Goal: Transaction & Acquisition: Purchase product/service

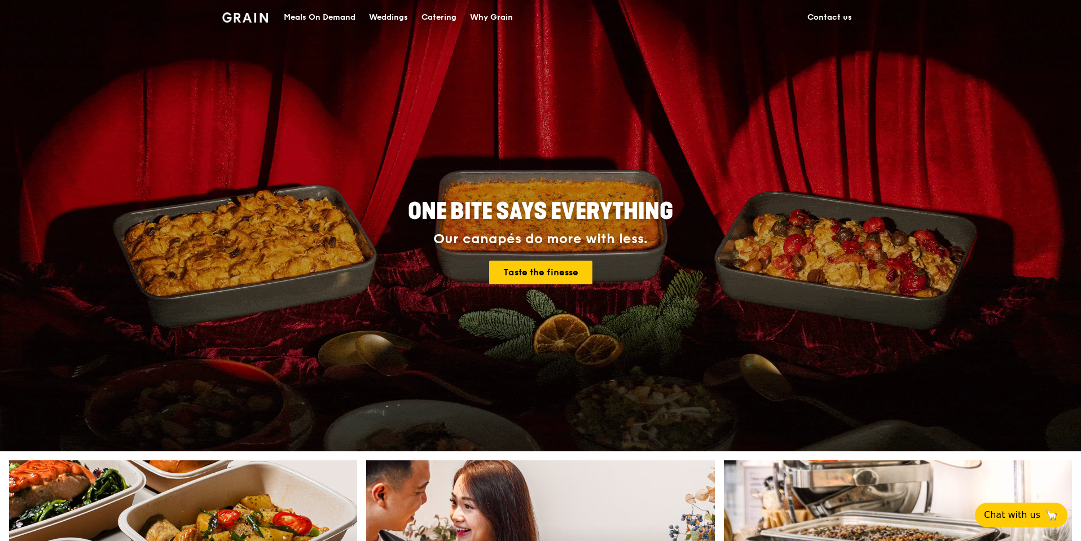
click at [450, 15] on div "Catering" at bounding box center [438, 18] width 35 height 34
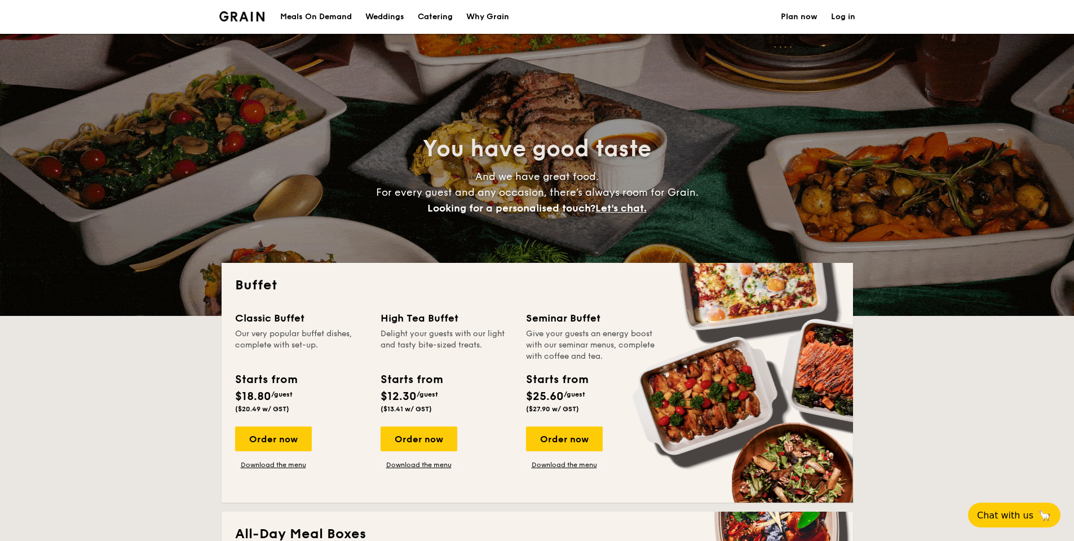
select select
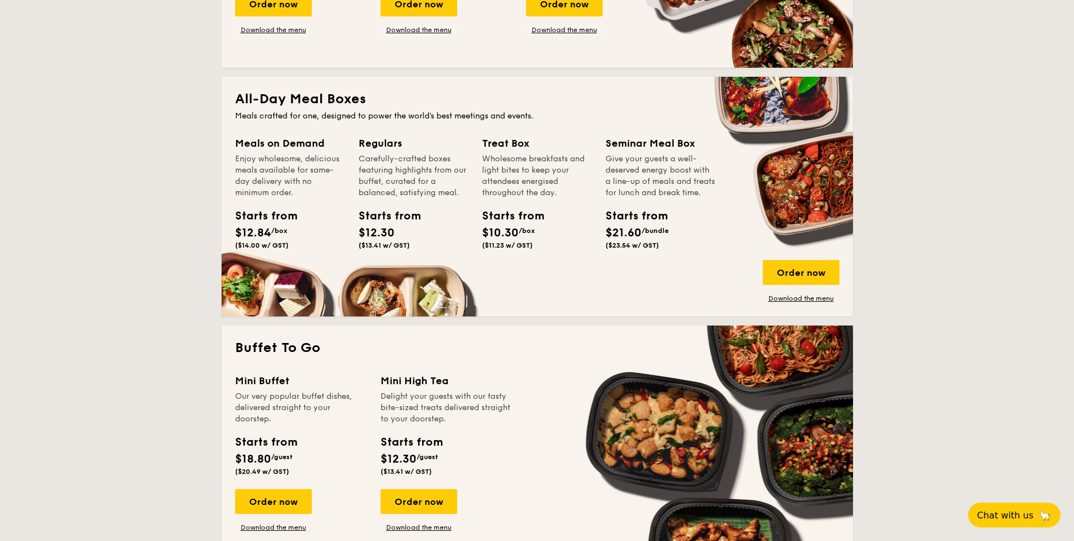
scroll to position [451, 0]
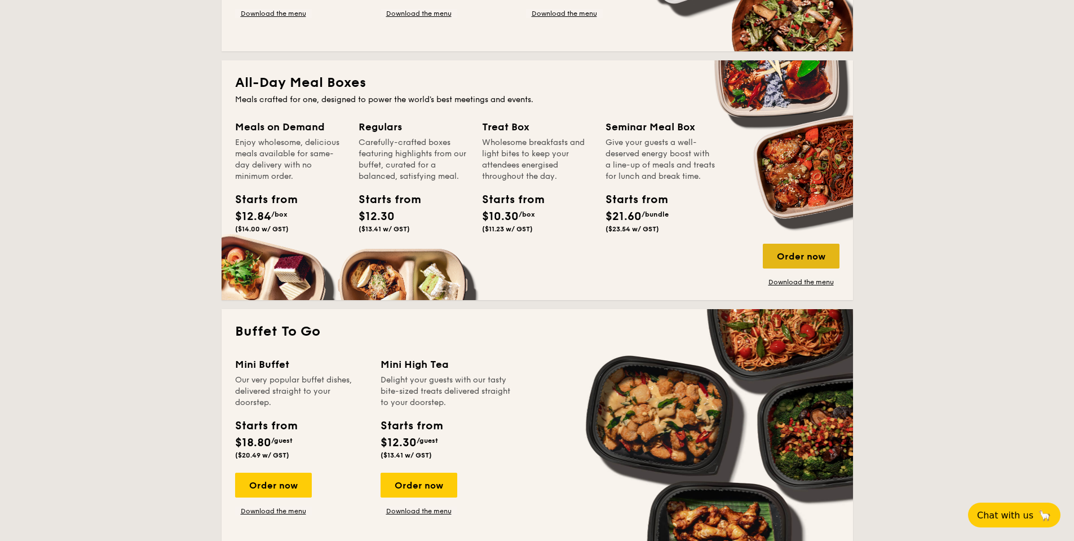
click at [810, 258] on div "Order now" at bounding box center [801, 256] width 77 height 25
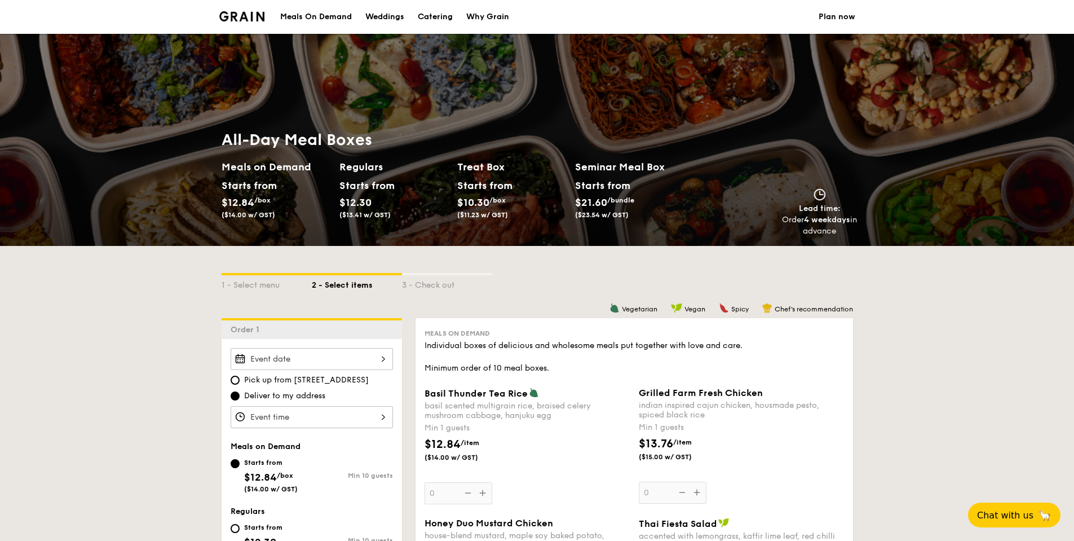
select select
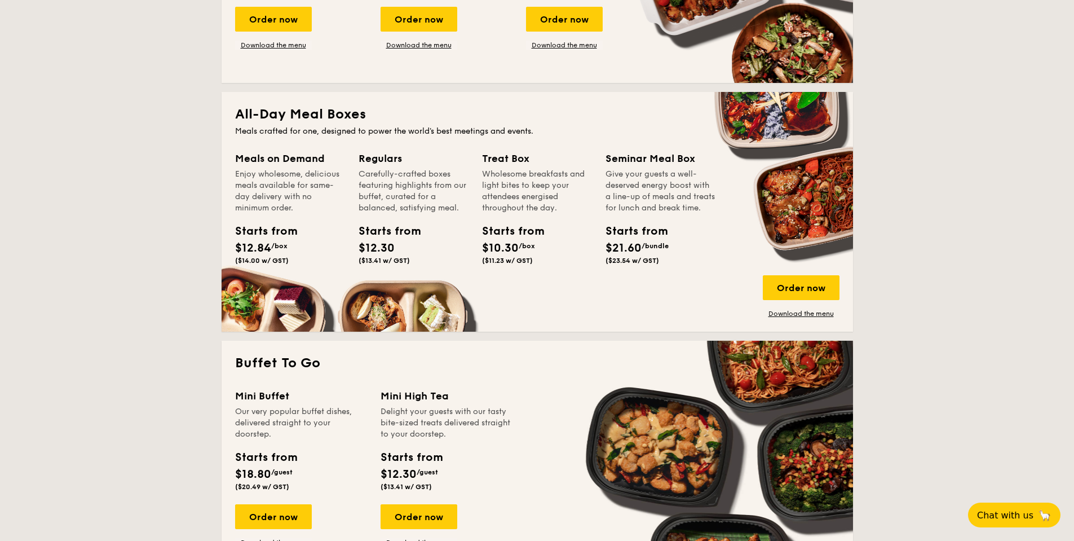
scroll to position [420, 0]
click at [795, 309] on link "Download the menu" at bounding box center [801, 312] width 77 height 9
click at [792, 291] on div "Order now" at bounding box center [801, 287] width 77 height 25
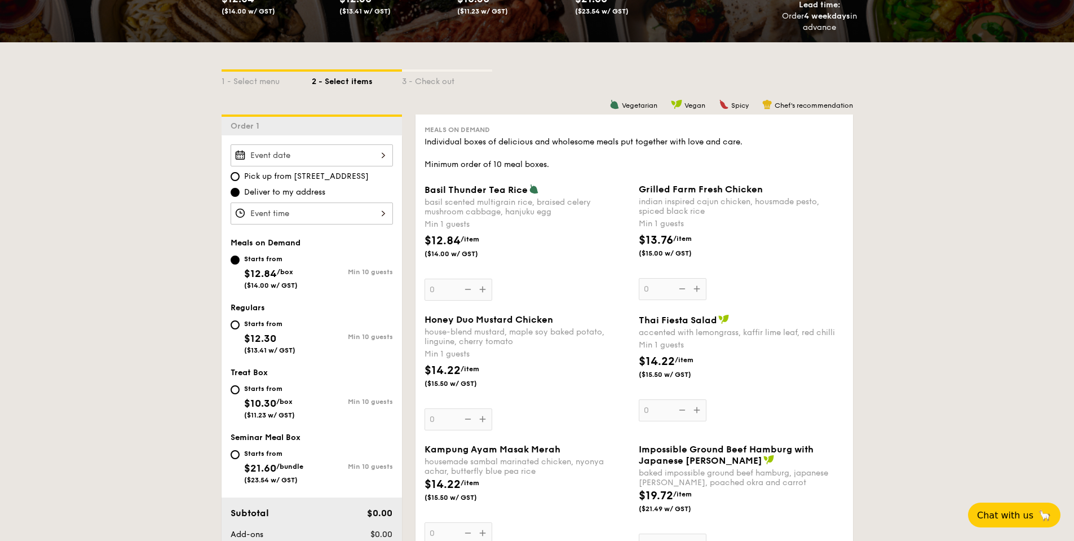
scroll to position [226, 0]
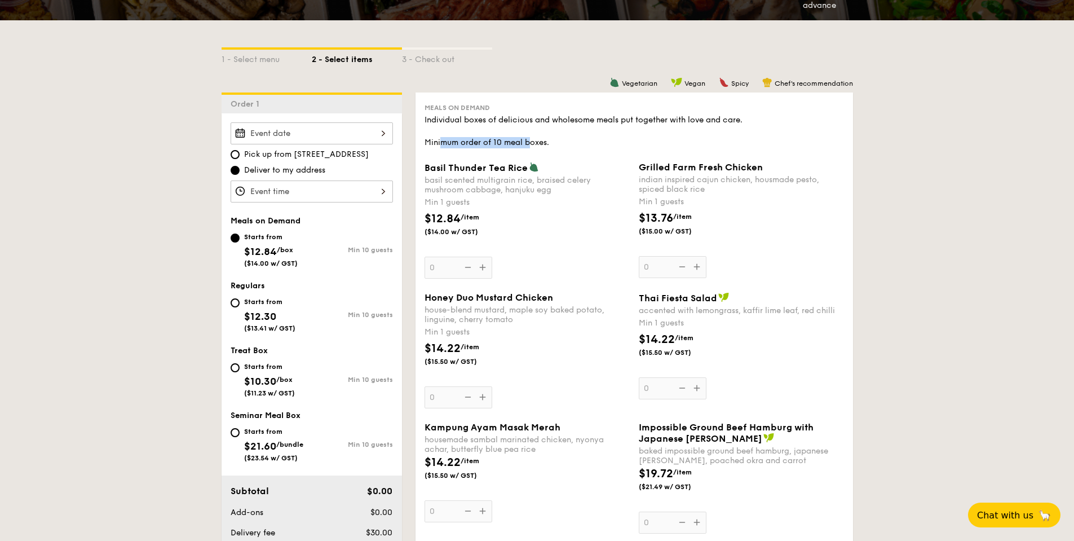
drag, startPoint x: 442, startPoint y: 145, endPoint x: 537, endPoint y: 143, distance: 95.3
click at [537, 143] on div "Individual boxes of delicious and wholesome meals put together with love and ca…" at bounding box center [635, 131] width 420 height 34
click at [425, 270] on div "Basil Thunder Tea [PERSON_NAME] scented multigrain rice, braised celery mushroo…" at bounding box center [527, 220] width 205 height 117
click at [425, 270] on input "0" at bounding box center [459, 268] width 68 height 22
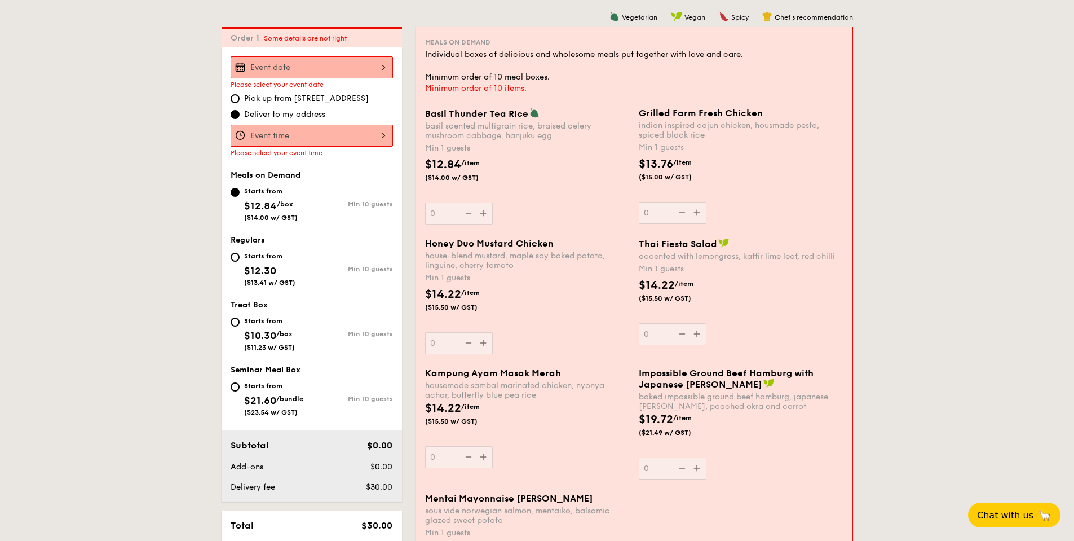
scroll to position [301, 0]
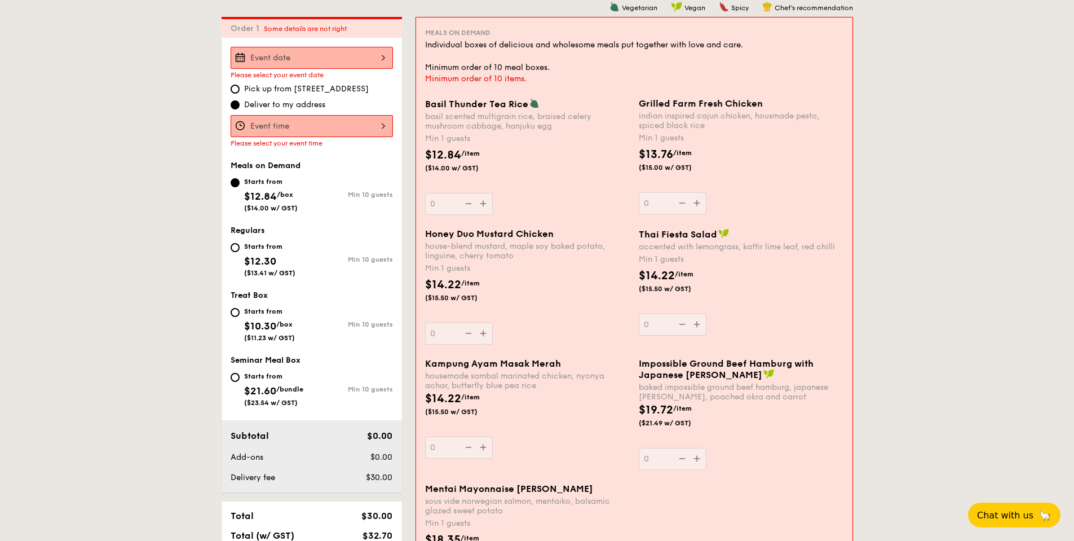
click at [448, 206] on div "Basil Thunder Tea [PERSON_NAME] scented multigrain rice, braised celery mushroo…" at bounding box center [527, 156] width 205 height 117
click at [448, 206] on input "0" at bounding box center [459, 204] width 68 height 22
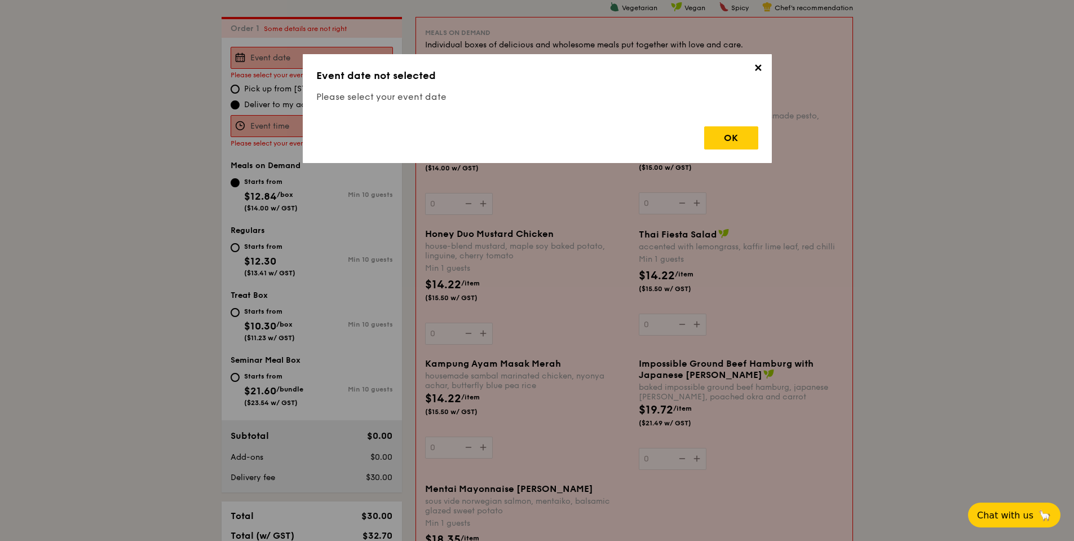
click at [752, 71] on span "✕" at bounding box center [759, 70] width 16 height 16
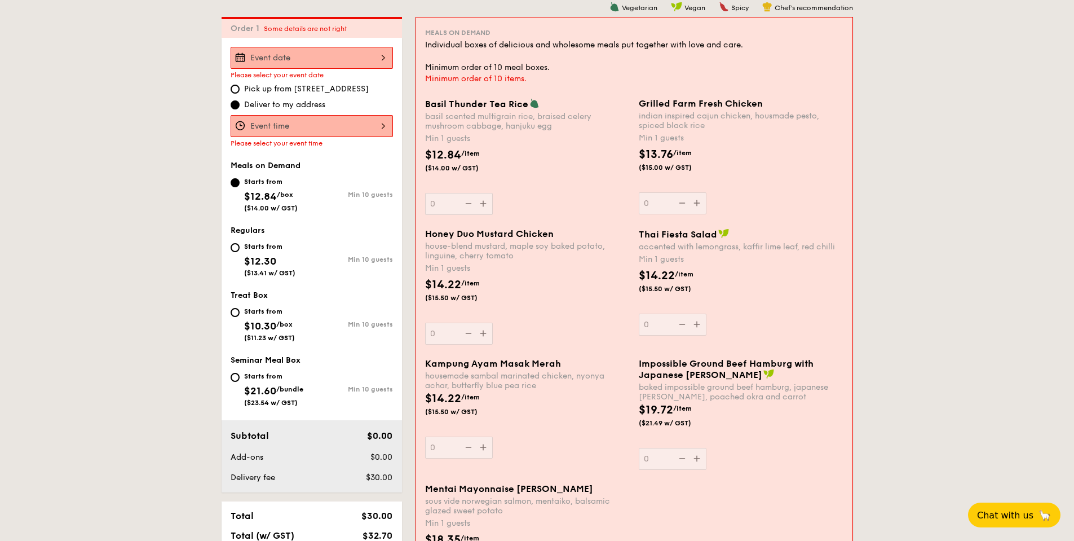
click at [309, 58] on div at bounding box center [312, 58] width 162 height 22
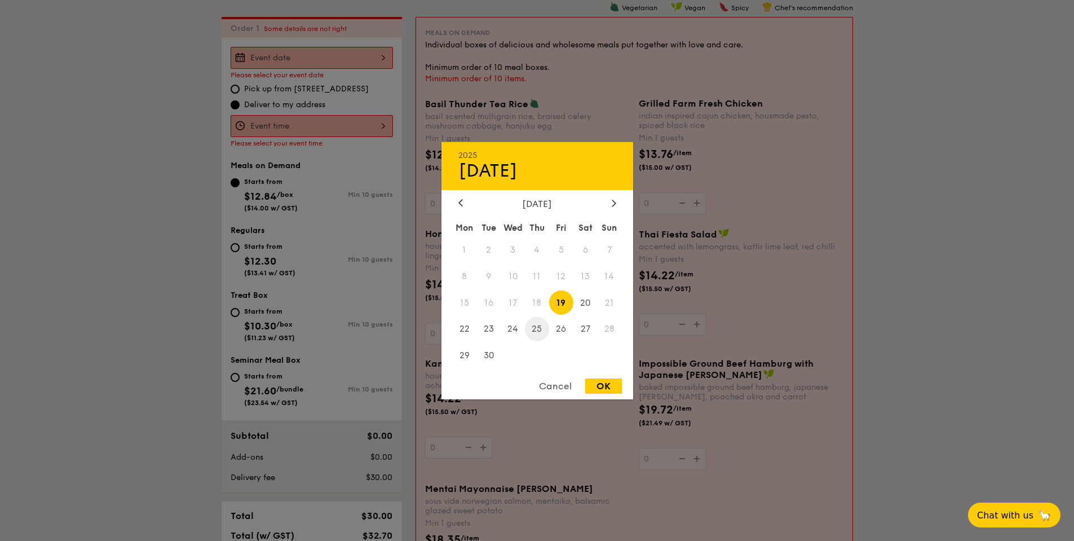
click at [536, 332] on span "25" at bounding box center [537, 329] width 24 height 24
click at [606, 383] on div "OK" at bounding box center [603, 385] width 37 height 15
type input "[DATE]"
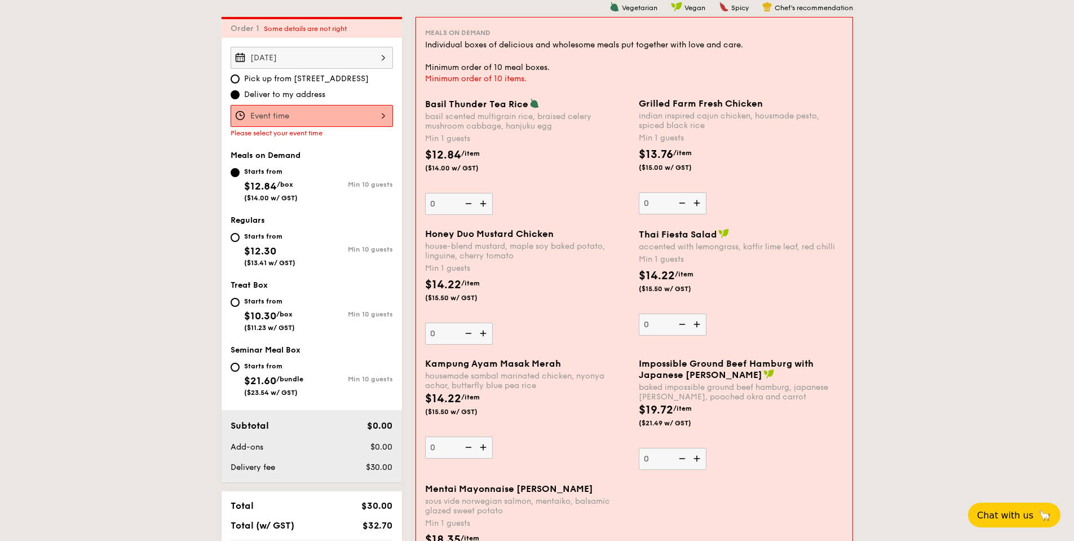
click at [276, 113] on div at bounding box center [312, 116] width 162 height 22
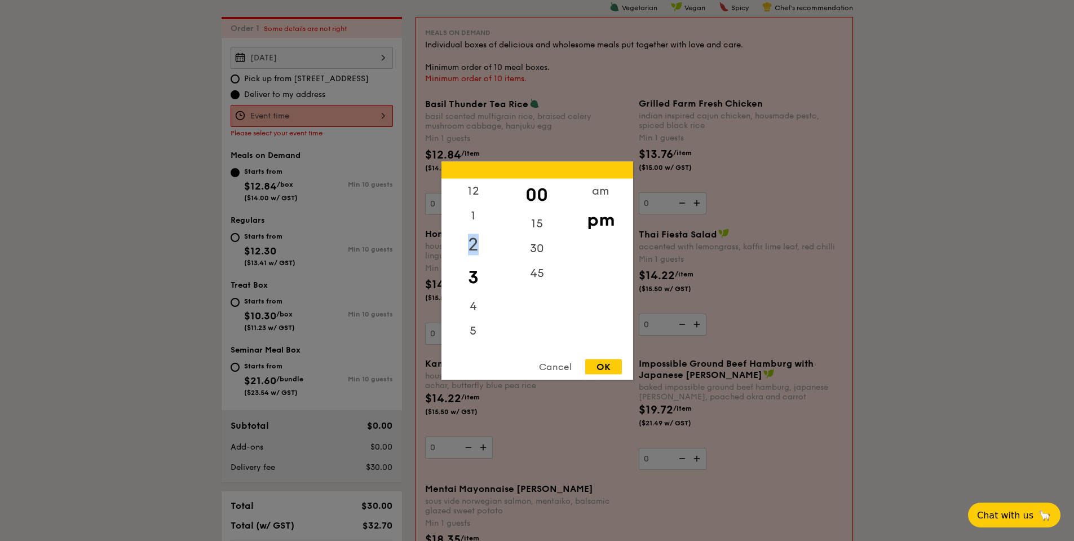
drag, startPoint x: 473, startPoint y: 211, endPoint x: 475, endPoint y: 237, distance: 26.0
click at [475, 237] on div "12 1 2 3 4 5 6 7 8 9 10 11" at bounding box center [474, 264] width 64 height 172
click at [475, 188] on div "12" at bounding box center [474, 194] width 64 height 33
click at [616, 368] on div "OK" at bounding box center [603, 366] width 37 height 15
type input "12:00PM"
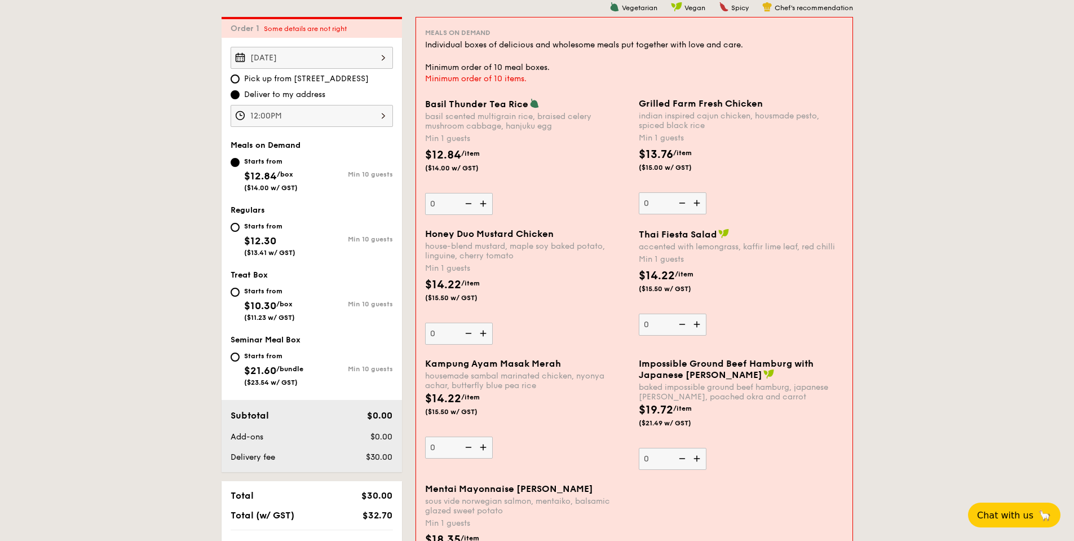
click at [486, 203] on img at bounding box center [484, 203] width 17 height 21
click at [486, 203] on input "0" at bounding box center [459, 204] width 68 height 22
type input "1"
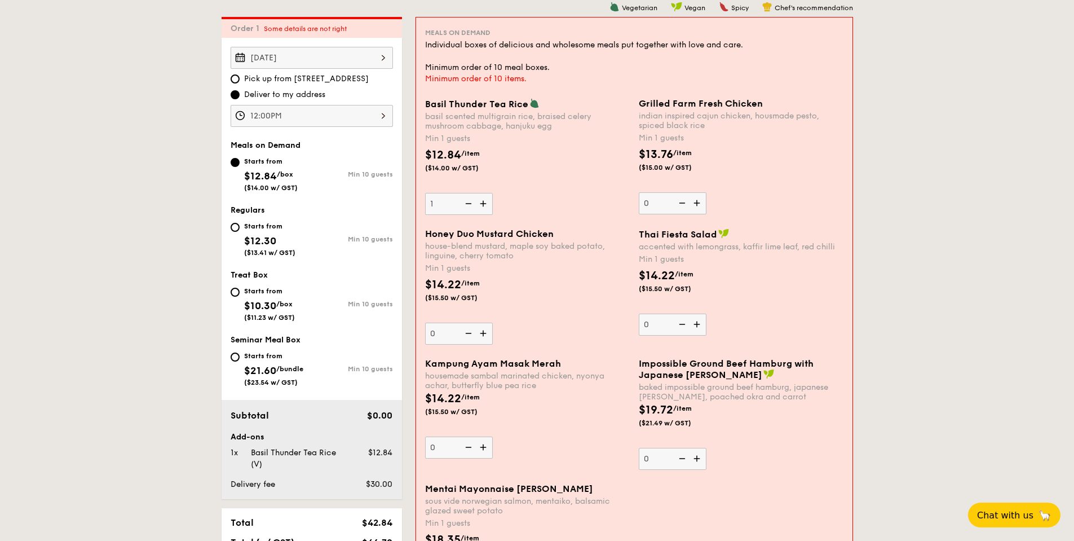
scroll to position [358, 0]
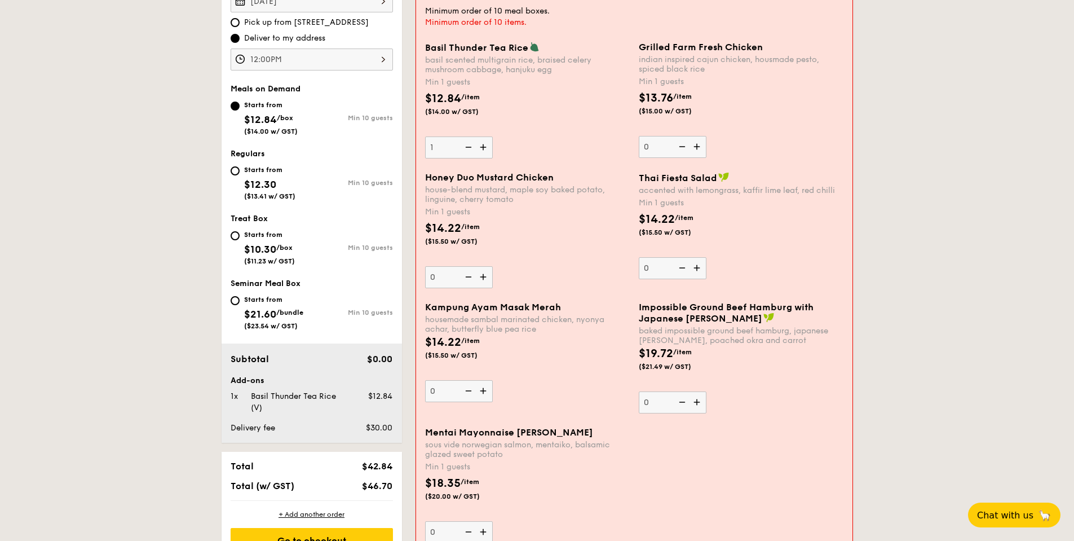
click at [509, 191] on div "house-blend mustard, maple soy baked potato, linguine, cherry tomato" at bounding box center [527, 194] width 205 height 19
click at [493, 266] on input "0" at bounding box center [459, 277] width 68 height 22
click at [457, 196] on div "house-blend mustard, maple soy baked potato, linguine, cherry tomato" at bounding box center [527, 194] width 205 height 19
click at [457, 266] on input "0" at bounding box center [459, 277] width 68 height 22
drag, startPoint x: 434, startPoint y: 192, endPoint x: 540, endPoint y: 195, distance: 106.1
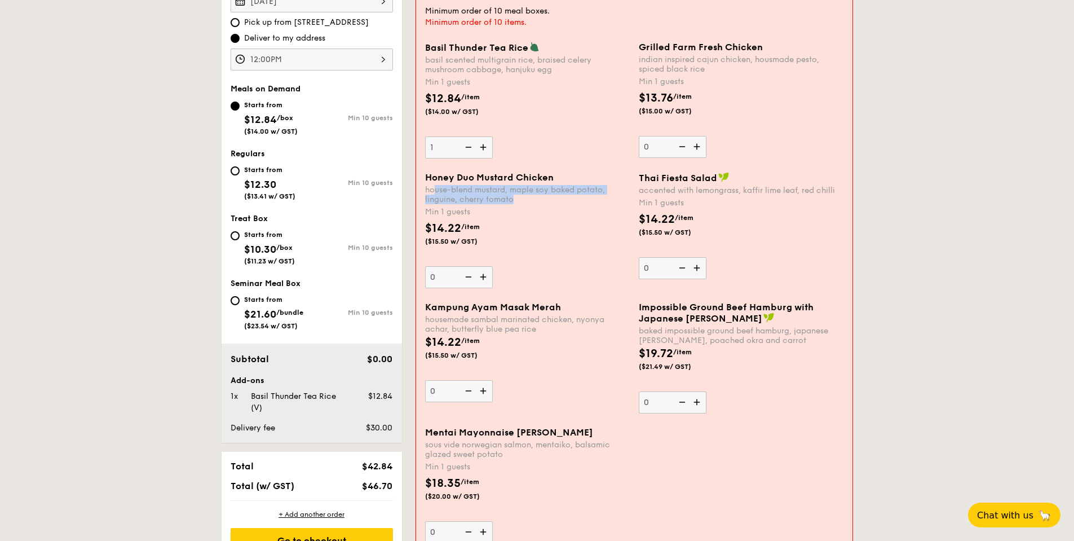
click at [540, 195] on div "house-blend mustard, maple soy baked potato, linguine, cherry tomato" at bounding box center [527, 194] width 205 height 19
click at [493, 266] on input "0" at bounding box center [459, 277] width 68 height 22
click at [232, 170] on input "Starts from $12.30 ($13.41 w/ GST) Min 10 guests" at bounding box center [235, 170] width 9 height 9
radio input "true"
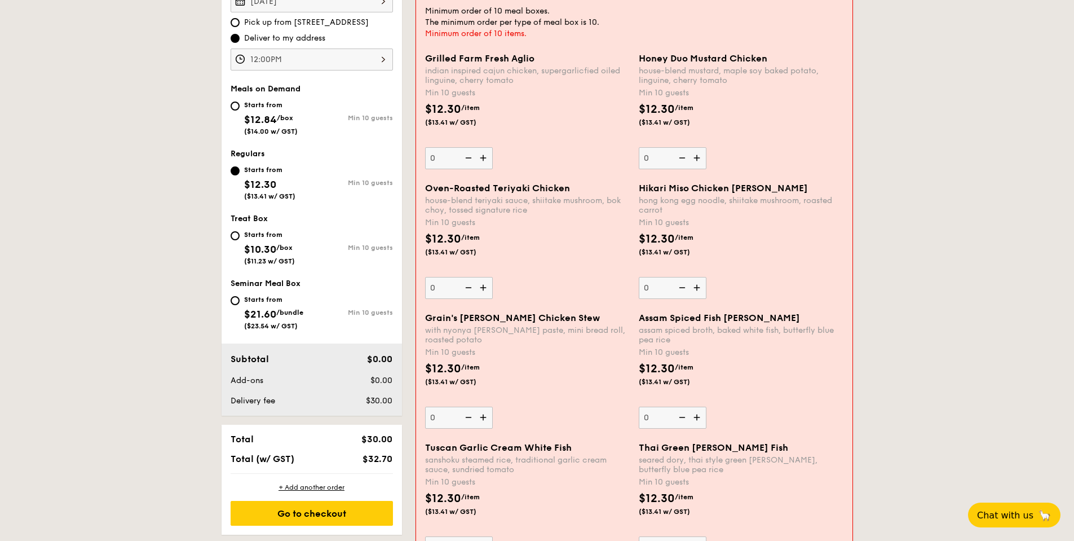
click at [236, 112] on div "Starts from $12.84 /box ($14.00 w/ GST)" at bounding box center [271, 116] width 81 height 37
click at [236, 111] on input "Starts from $12.84 /box ($14.00 w/ GST) Min 10 guests" at bounding box center [235, 106] width 9 height 9
radio input "true"
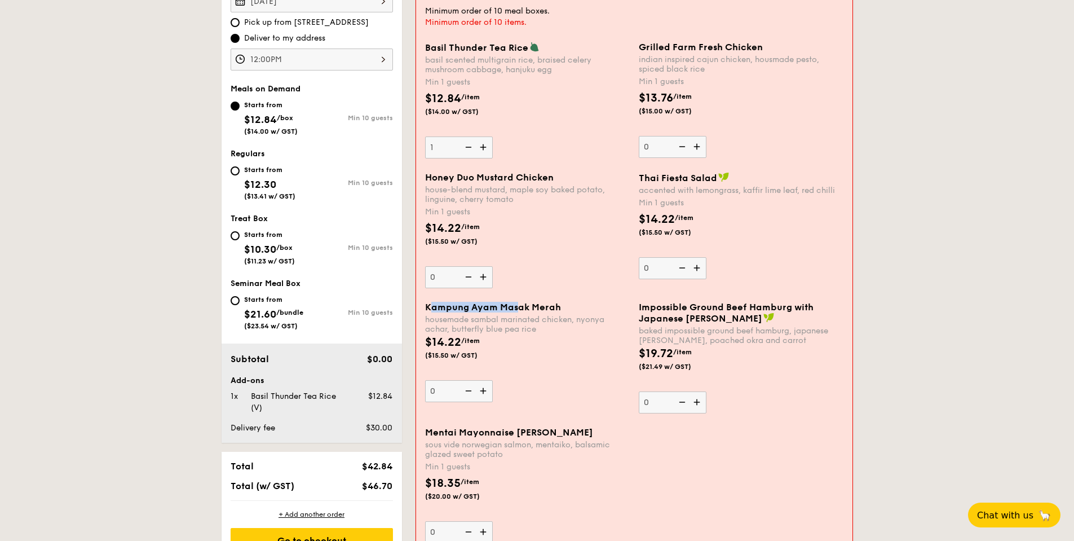
click at [535, 310] on span "Kampung Ayam Masak Merah" at bounding box center [493, 307] width 136 height 11
click at [493, 380] on input "0" at bounding box center [459, 391] width 68 height 22
click at [535, 310] on span "Kampung Ayam Masak Merah" at bounding box center [493, 307] width 136 height 11
click at [493, 380] on input "0" at bounding box center [459, 391] width 68 height 22
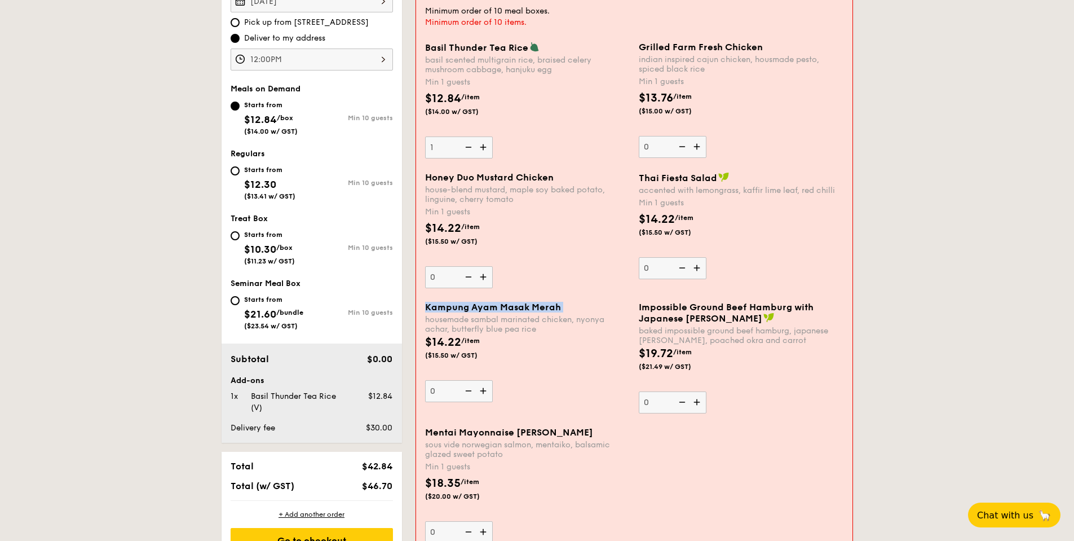
click at [535, 310] on span "Kampung Ayam Masak Merah" at bounding box center [493, 307] width 136 height 11
click at [493, 380] on input "0" at bounding box center [459, 391] width 68 height 22
click at [535, 336] on div "$14.22 /item ($15.50 w/ GST)" at bounding box center [528, 353] width 214 height 39
click at [493, 380] on input "0" at bounding box center [459, 391] width 68 height 22
click at [536, 328] on div "housemade sambal marinated chicken, nyonya achar, butterfly blue pea rice" at bounding box center [527, 324] width 205 height 19
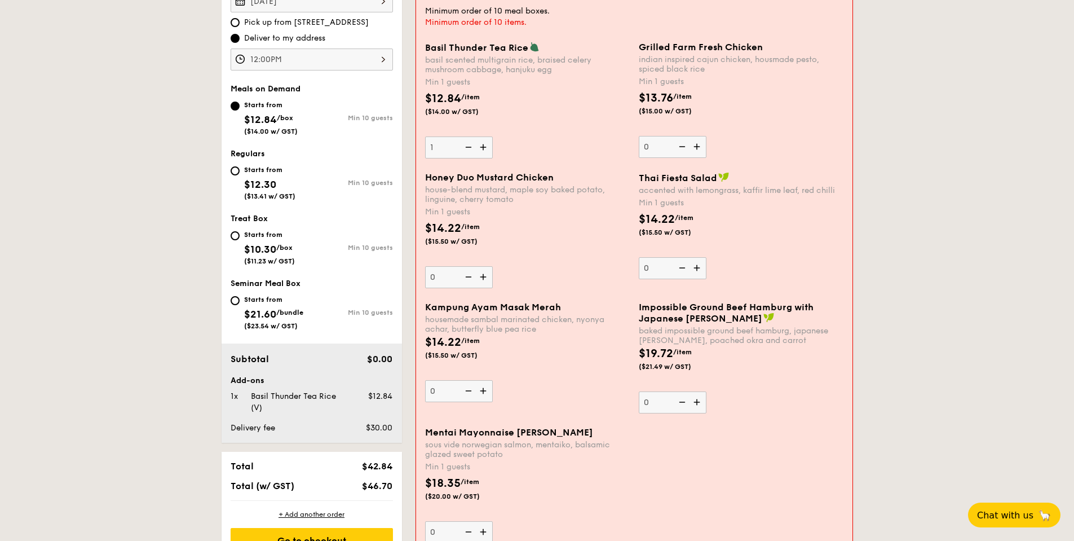
click at [493, 380] on input "0" at bounding box center [459, 391] width 68 height 22
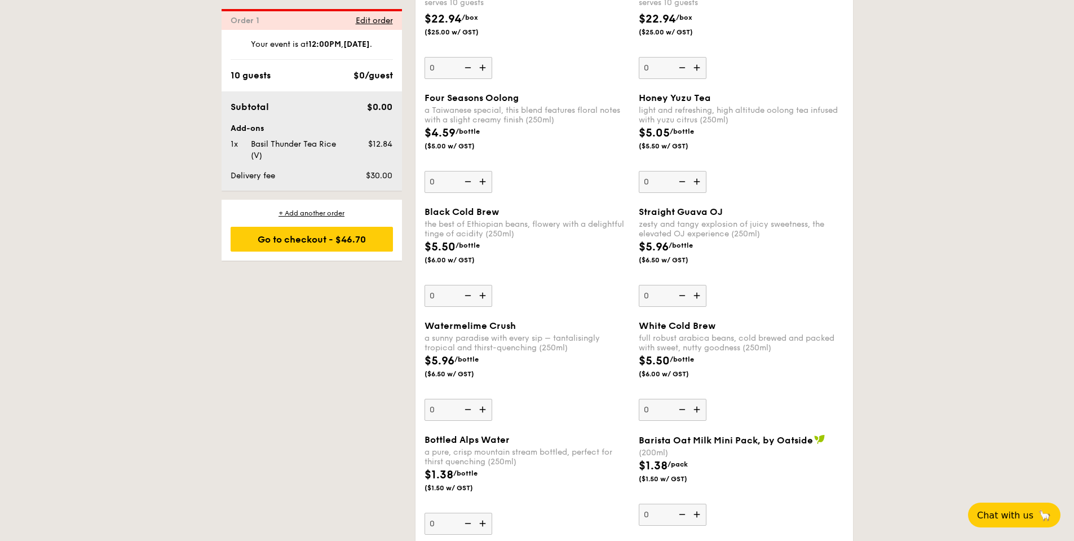
scroll to position [1542, 0]
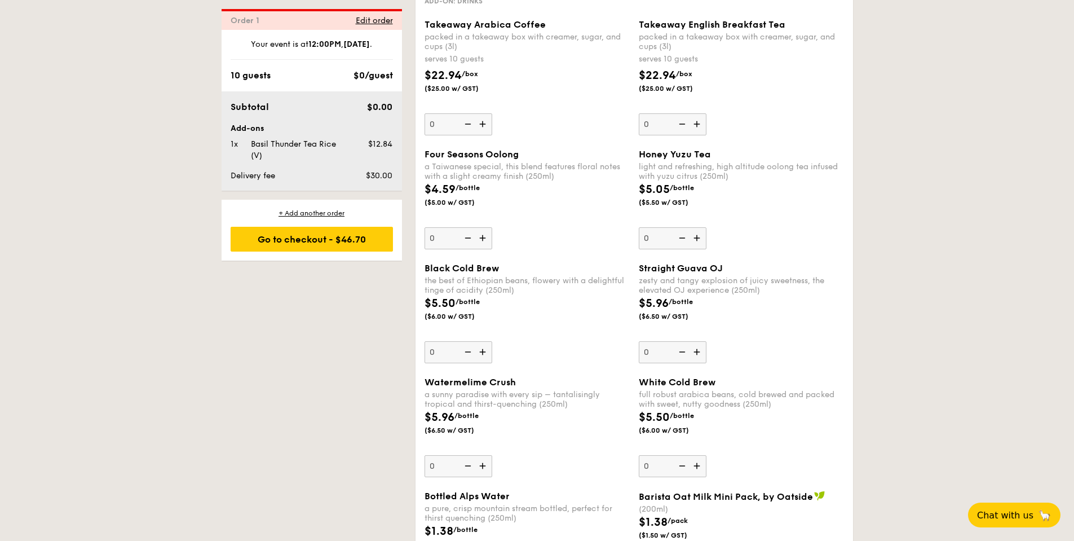
click at [433, 153] on span "Four Seasons Oolong" at bounding box center [472, 154] width 94 height 11
click at [433, 227] on input "0" at bounding box center [459, 238] width 68 height 22
click at [433, 153] on span "Four Seasons Oolong" at bounding box center [472, 154] width 94 height 11
click at [433, 227] on input "0" at bounding box center [459, 238] width 68 height 22
click at [433, 153] on span "Four Seasons Oolong" at bounding box center [472, 154] width 94 height 11
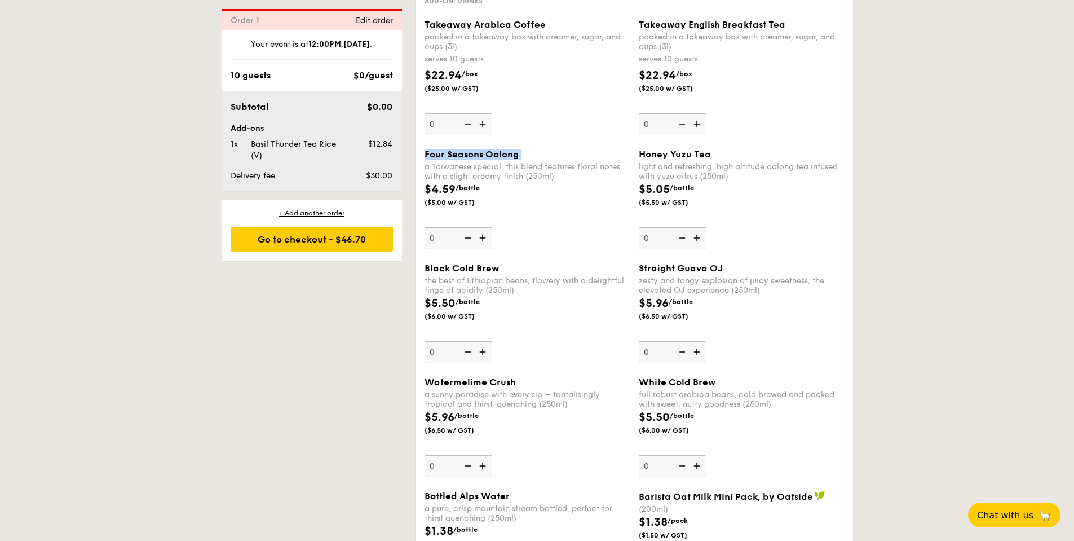
click at [433, 227] on input "0" at bounding box center [459, 238] width 68 height 22
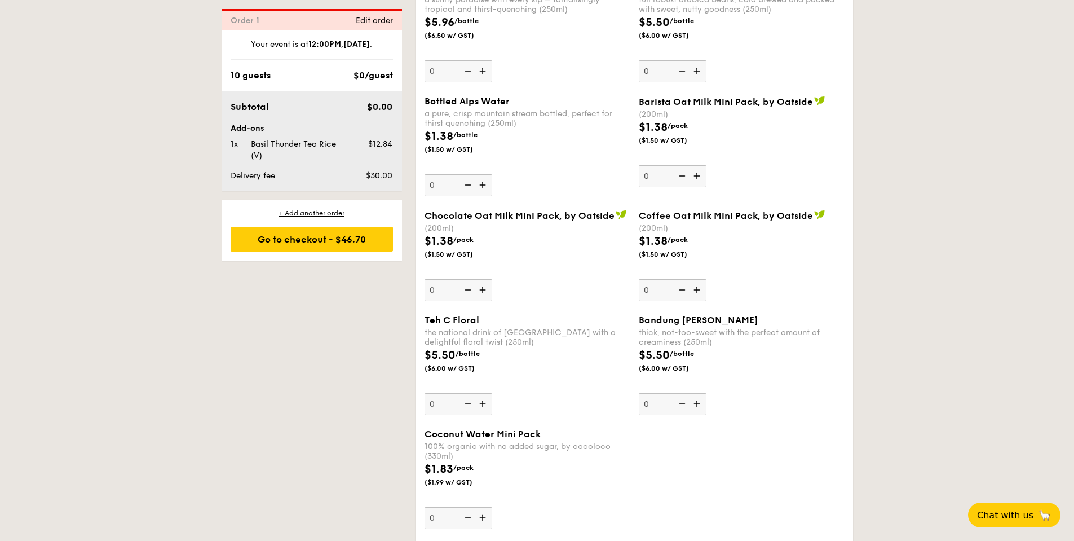
scroll to position [1993, 0]
